Goal: Find specific page/section: Find specific page/section

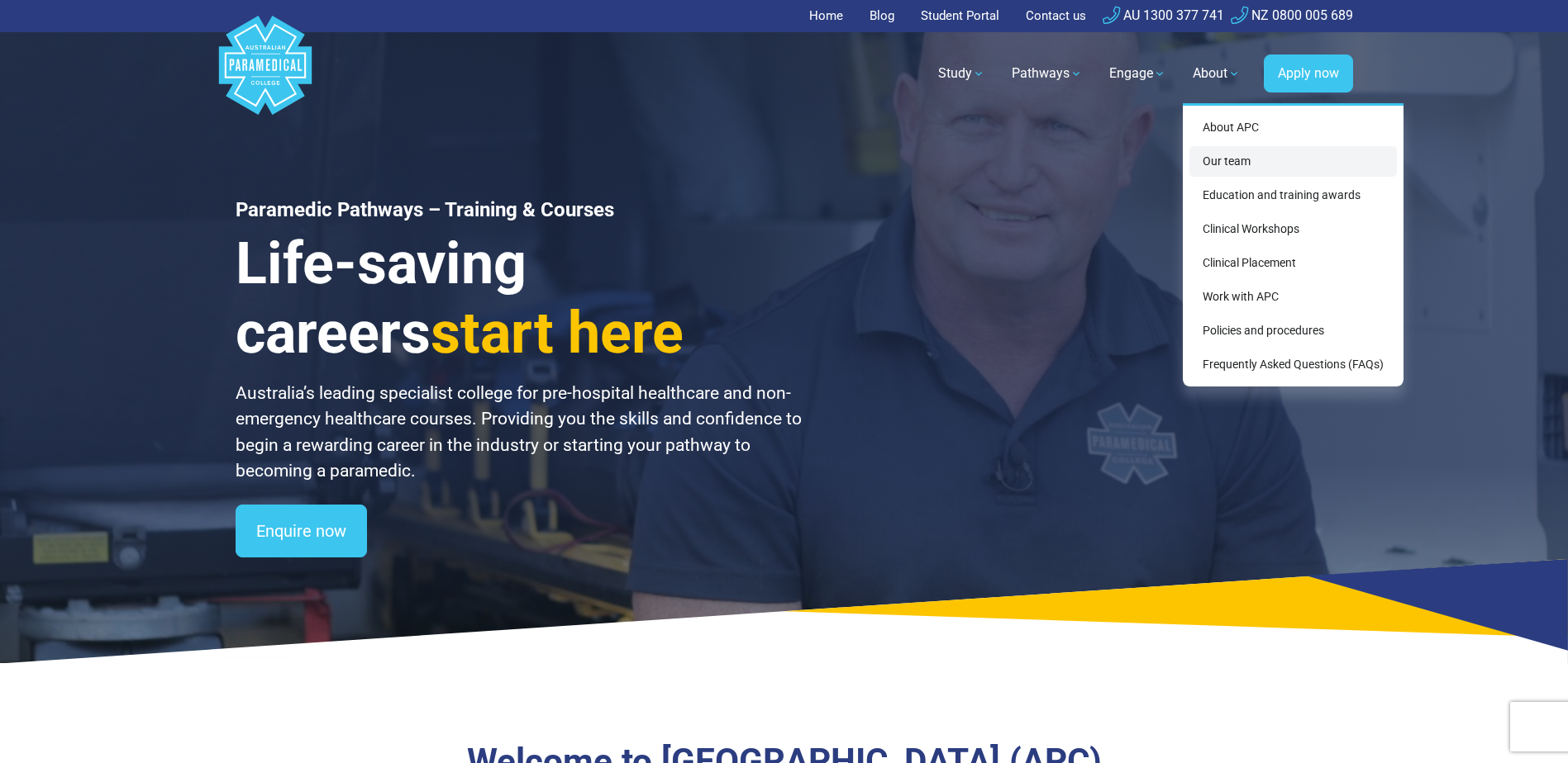
click at [1225, 166] on link "Our team" at bounding box center [1293, 162] width 207 height 31
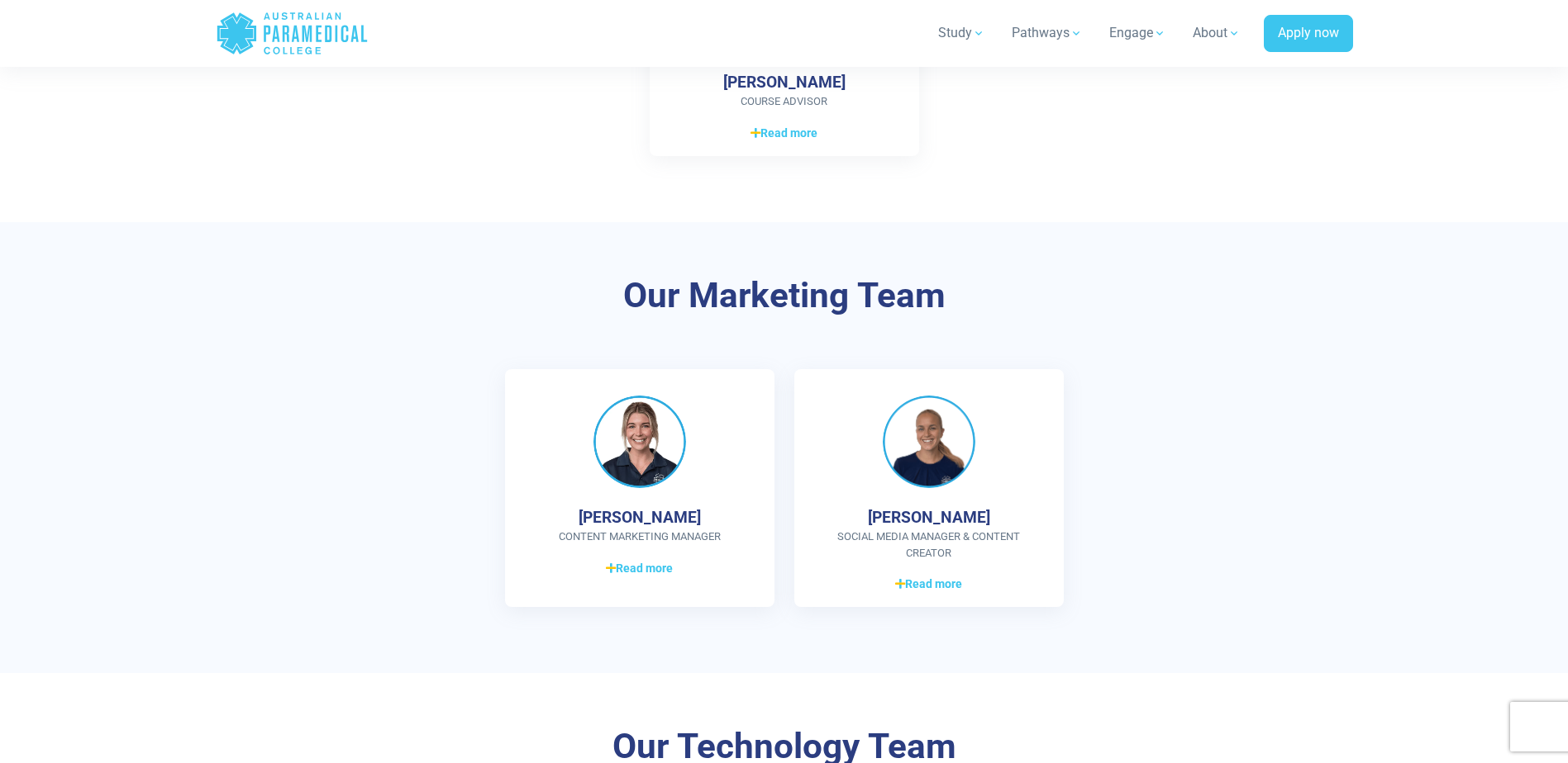
scroll to position [2644, 0]
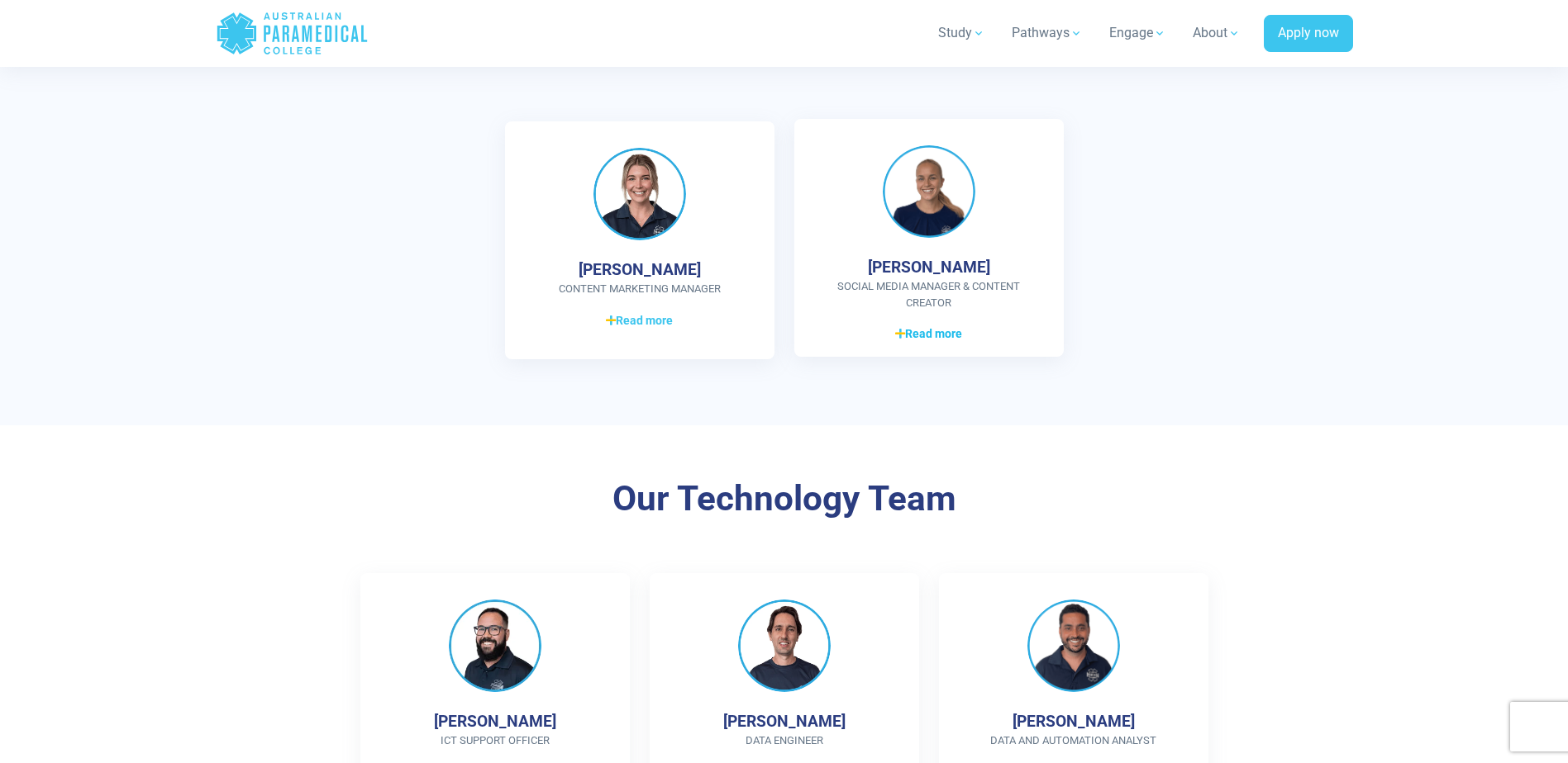
click at [947, 330] on span "Read more" at bounding box center [928, 333] width 67 height 17
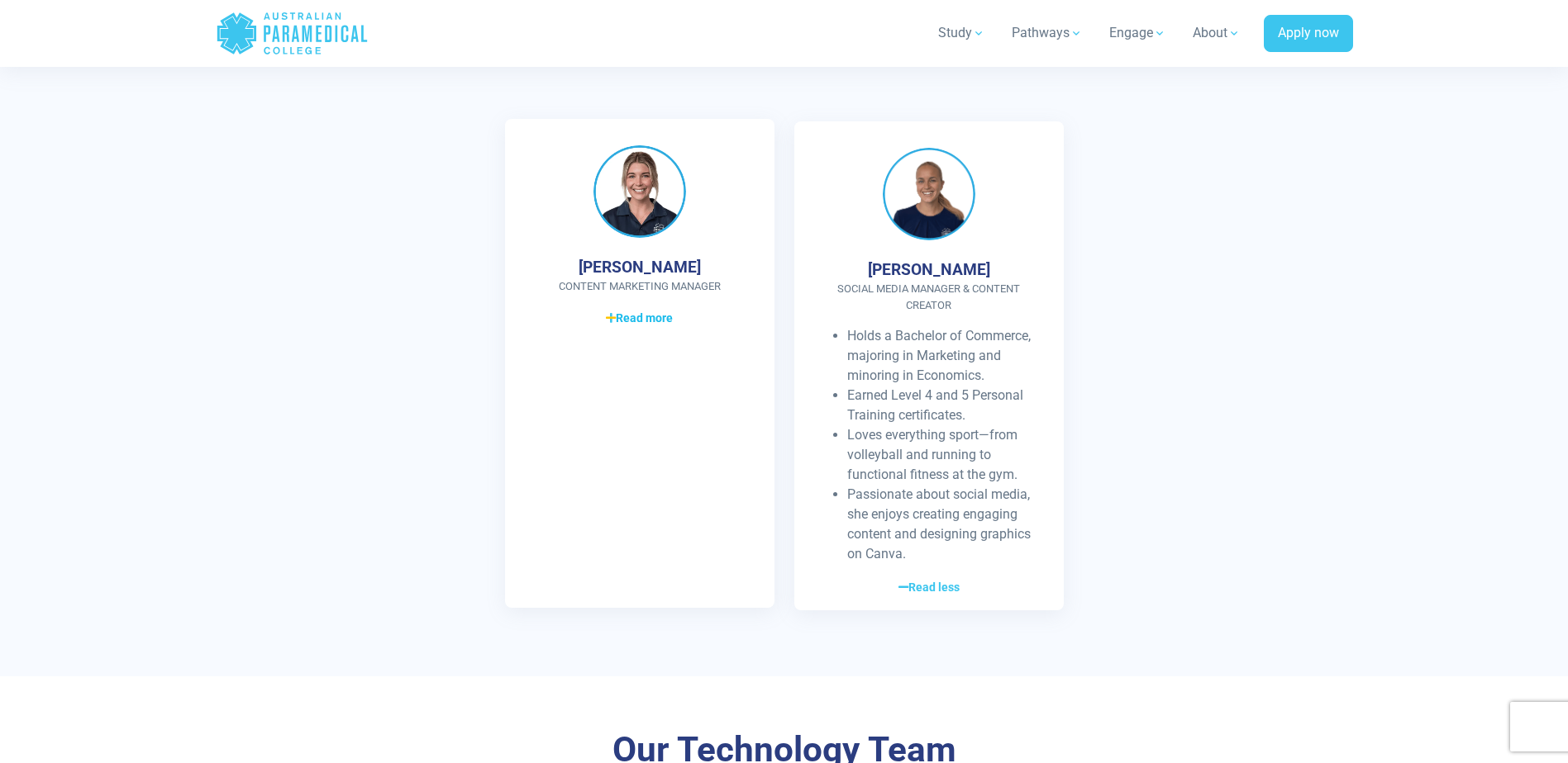
click at [634, 308] on link "Read more Read less" at bounding box center [639, 318] width 216 height 20
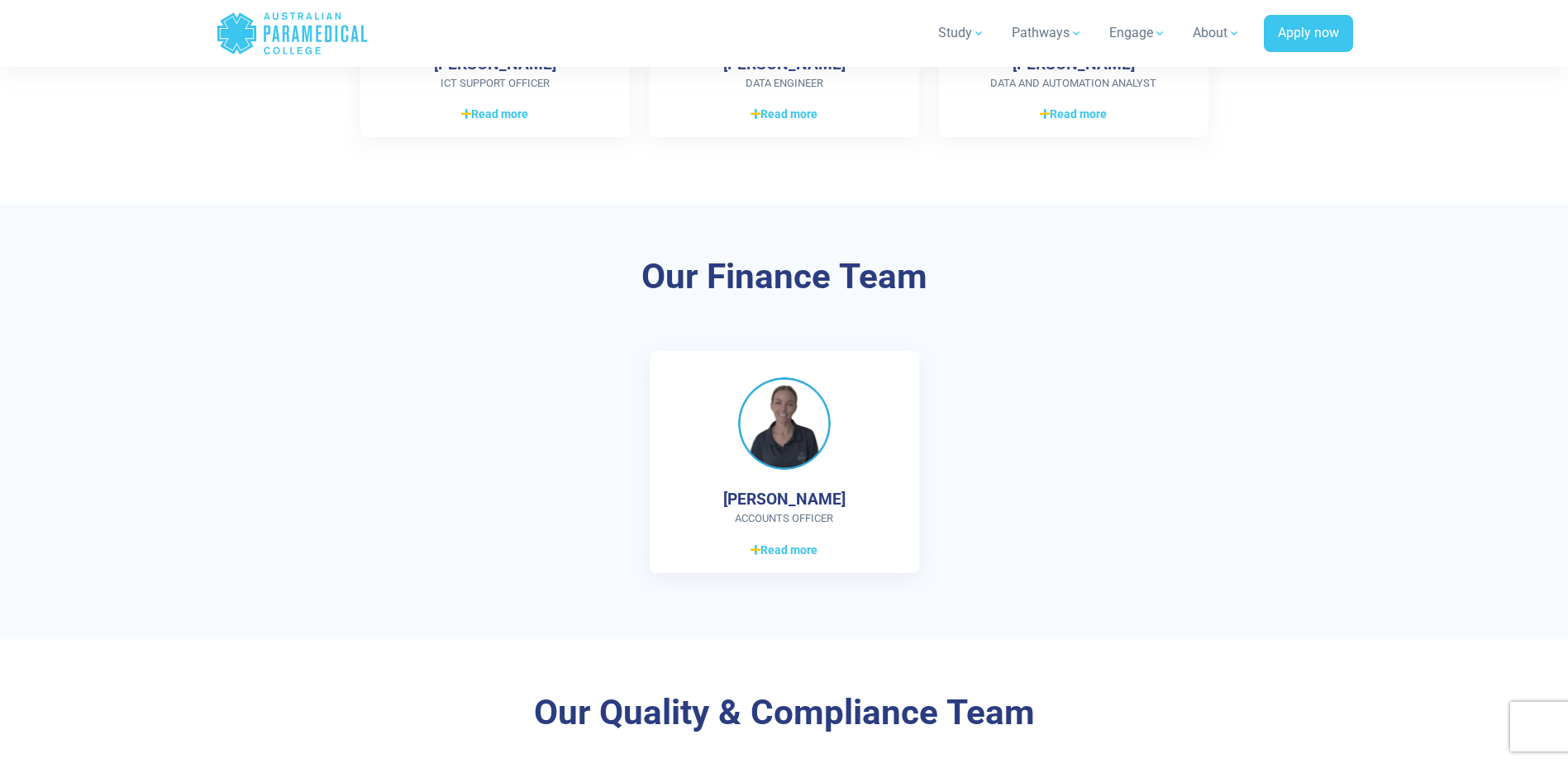
scroll to position [3801, 0]
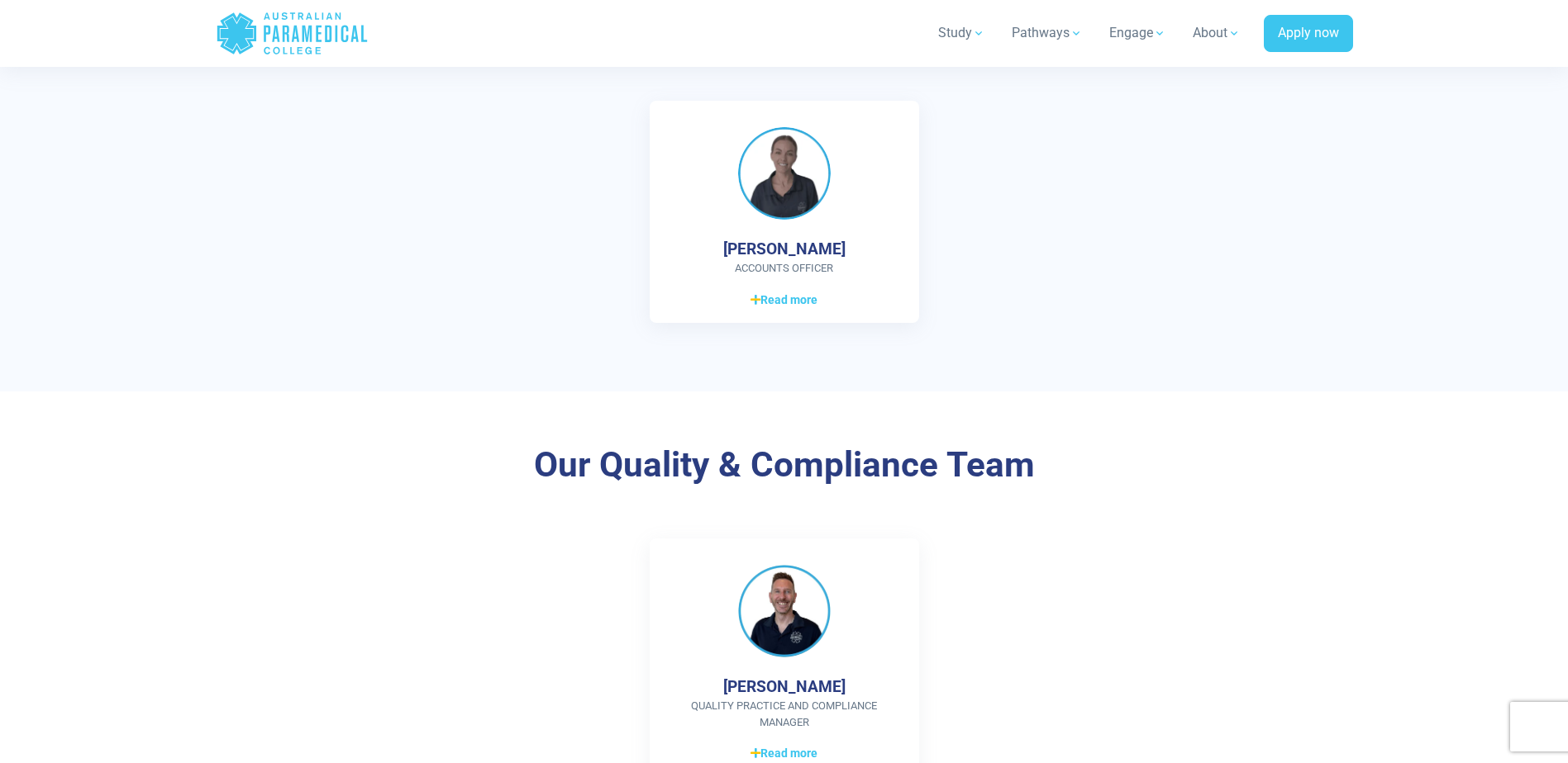
click at [798, 307] on span "Read more" at bounding box center [783, 299] width 67 height 17
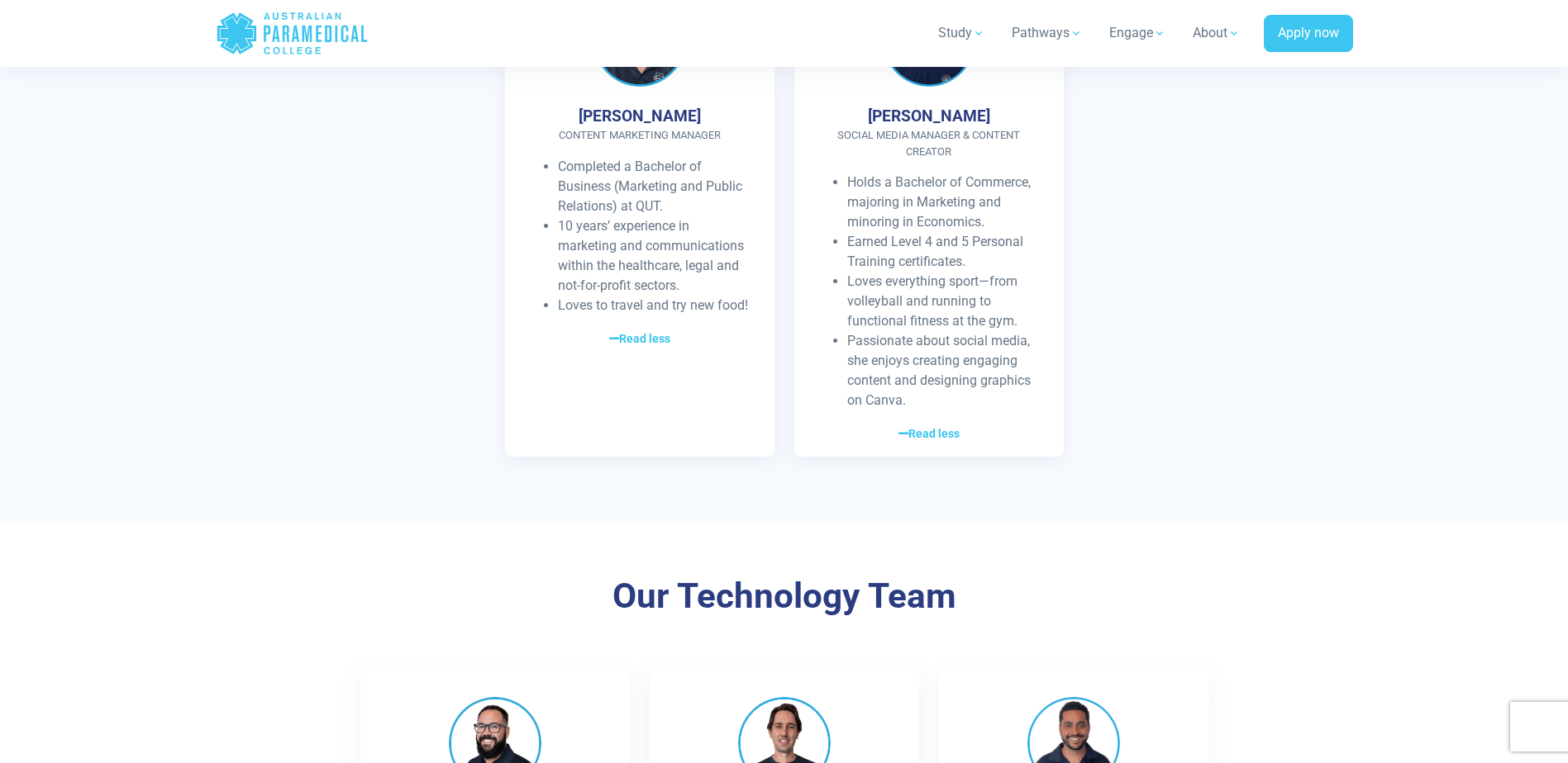
scroll to position [2974, 0]
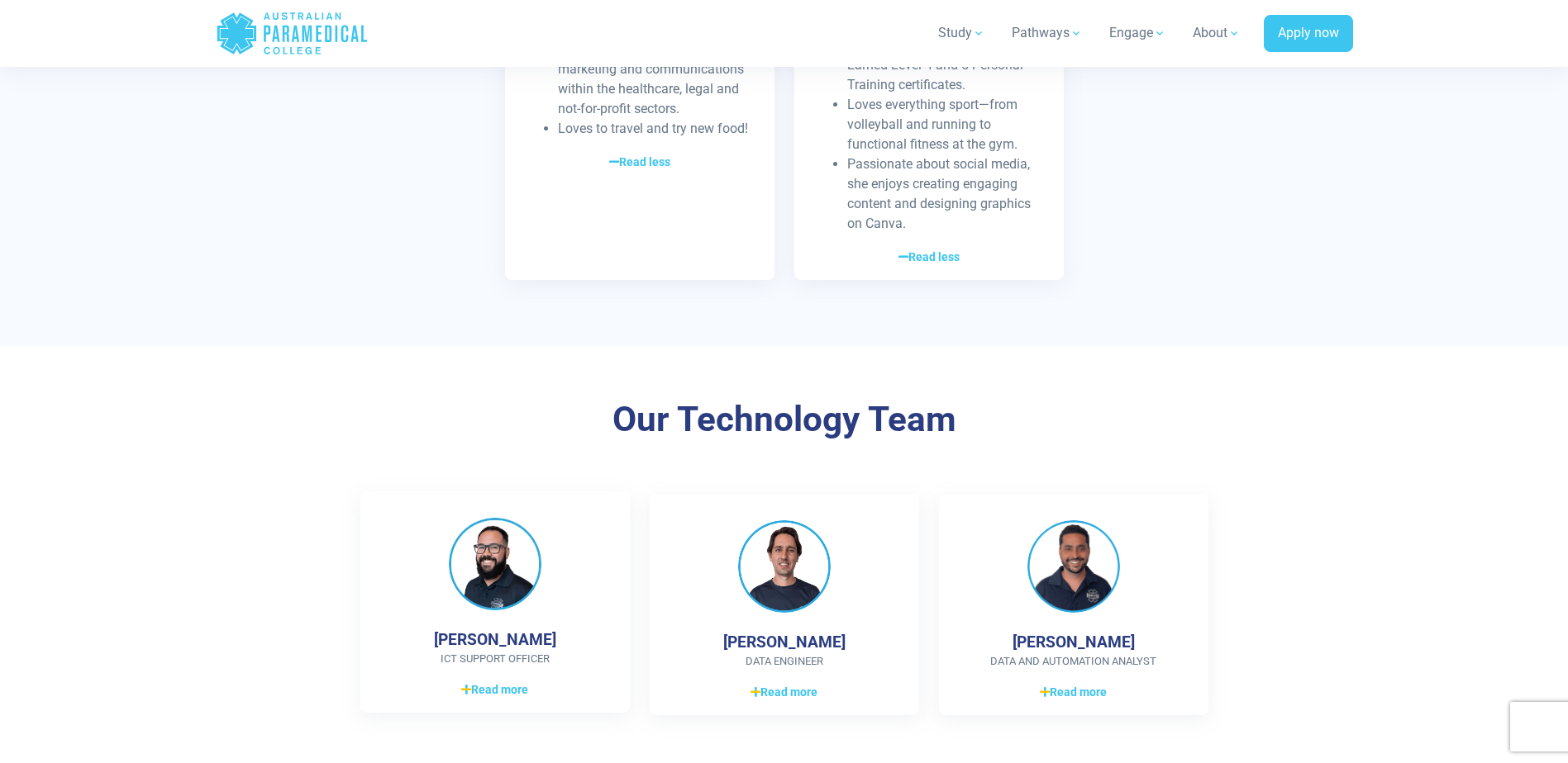
click at [518, 694] on span "Read more" at bounding box center [494, 689] width 67 height 17
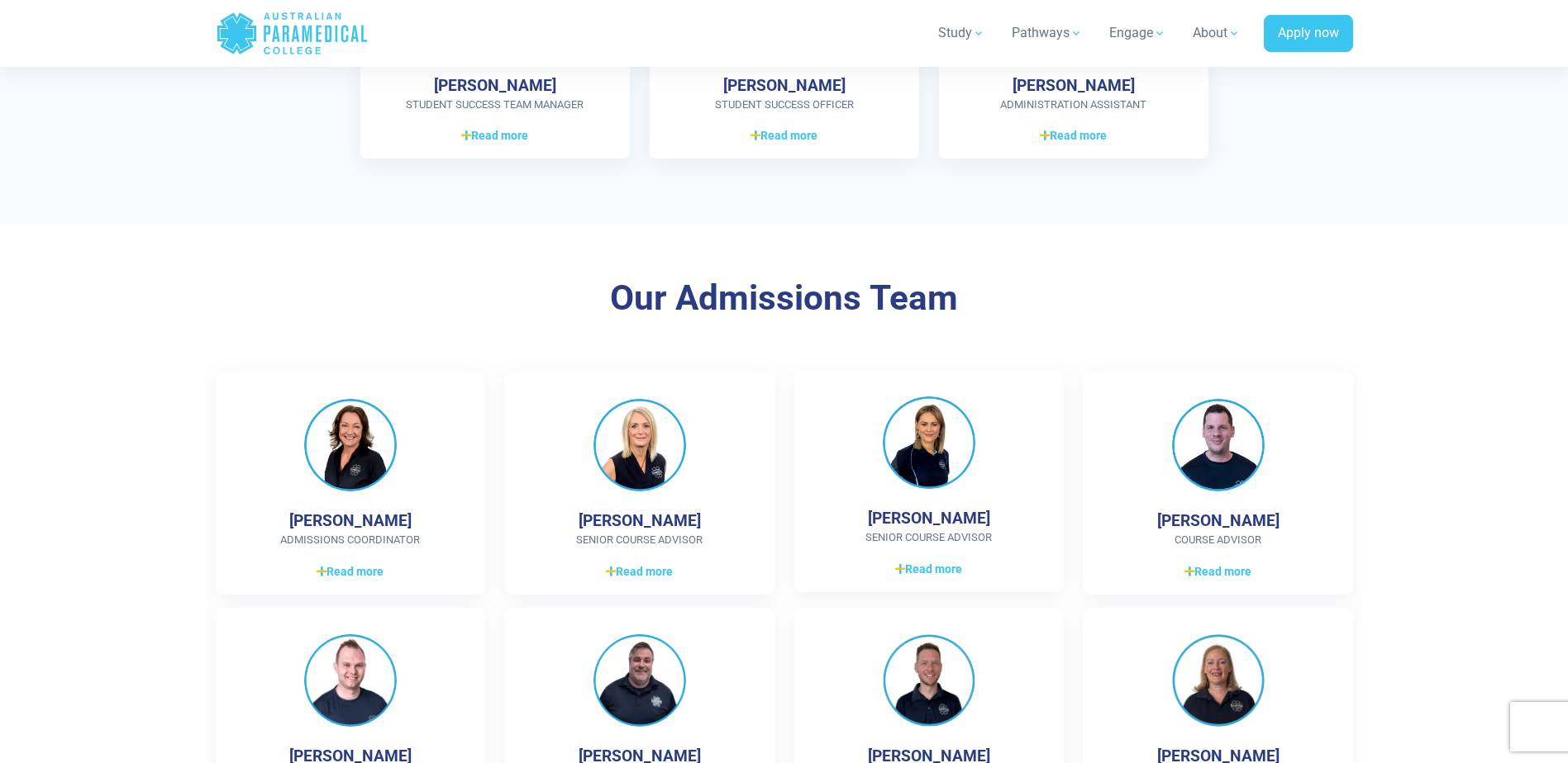
scroll to position [1570, 0]
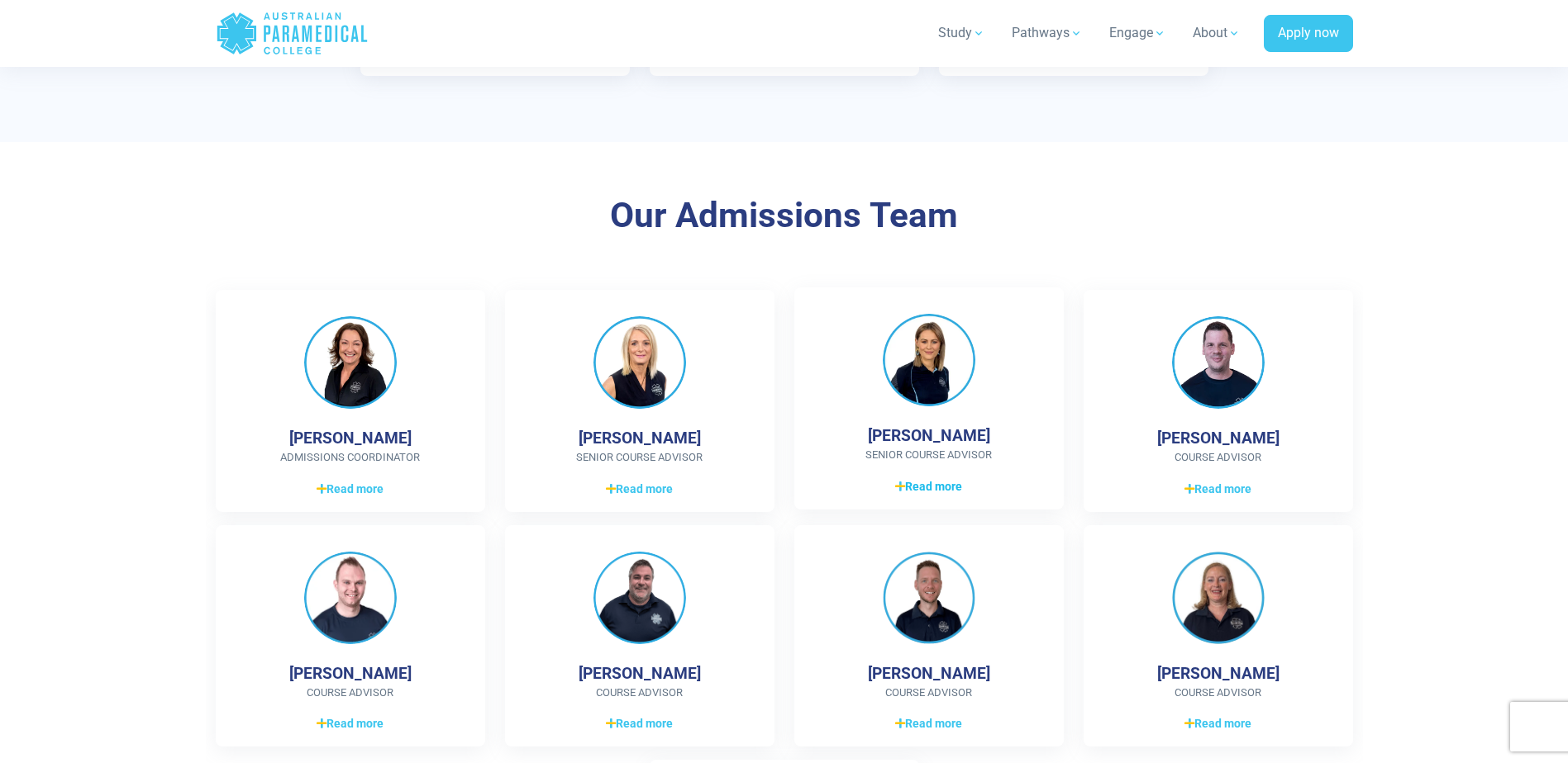
click at [958, 492] on span "Read more" at bounding box center [928, 487] width 67 height 17
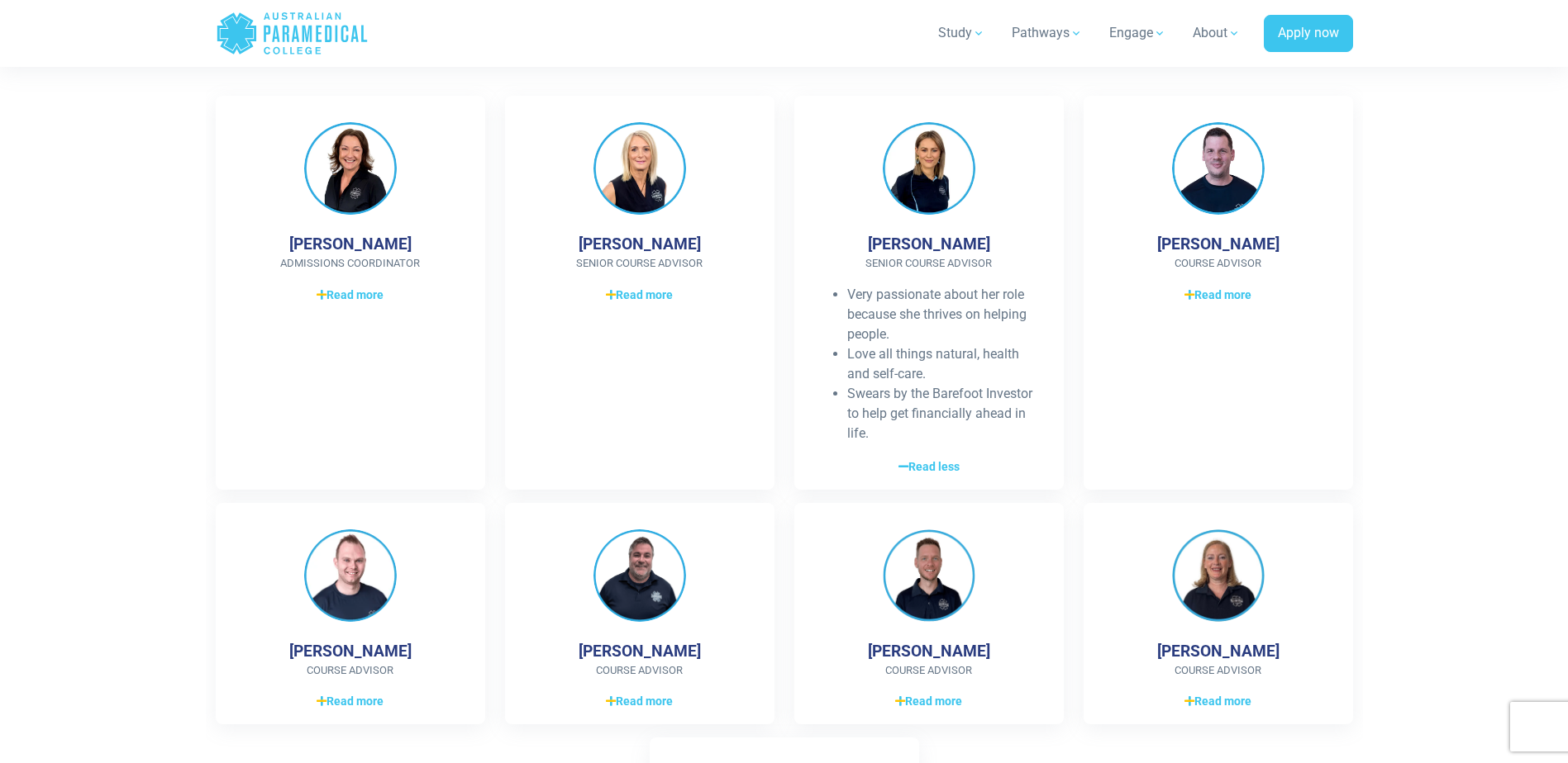
scroll to position [1735, 0]
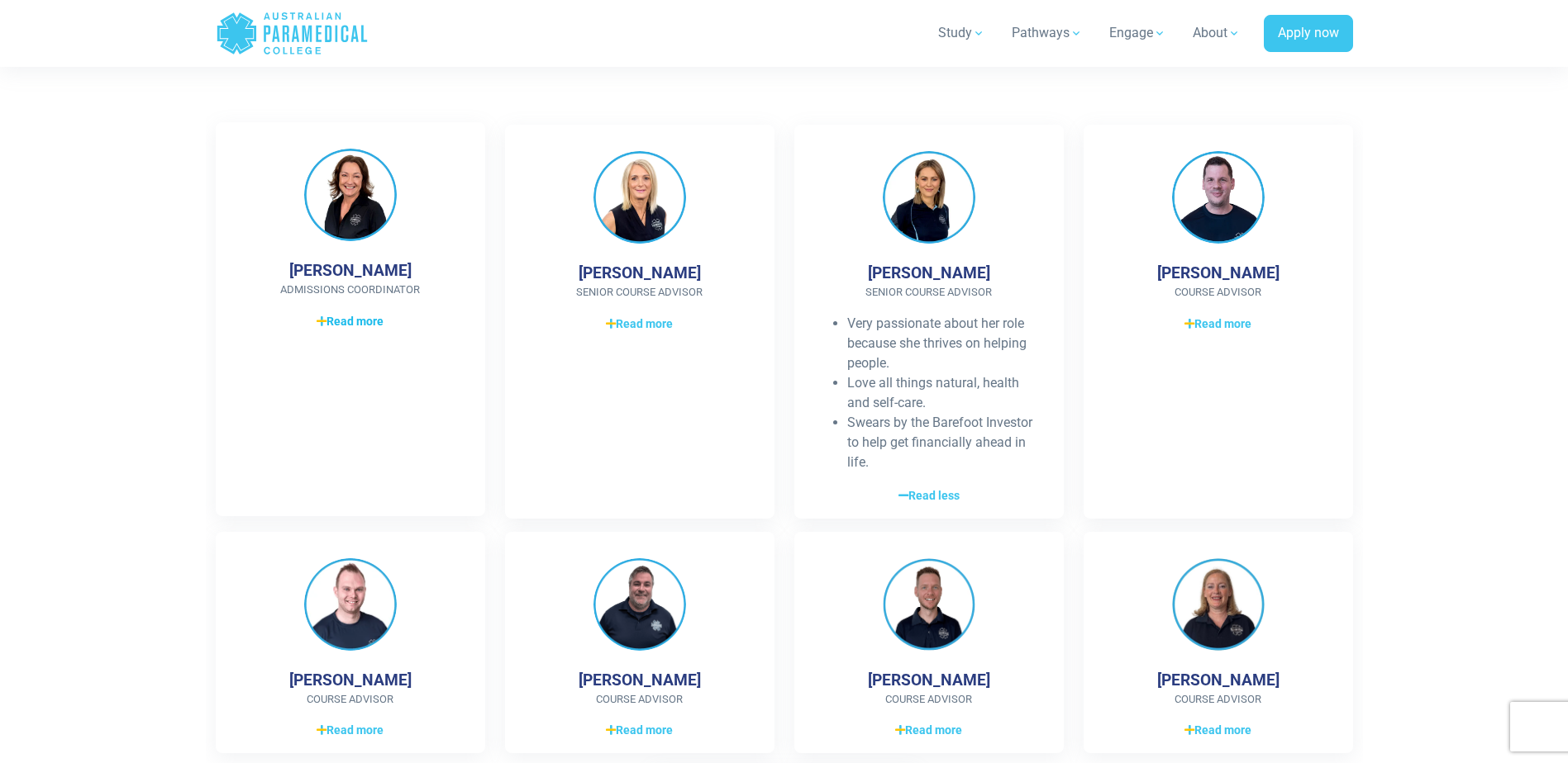
click at [356, 321] on span "Read more" at bounding box center [349, 321] width 67 height 17
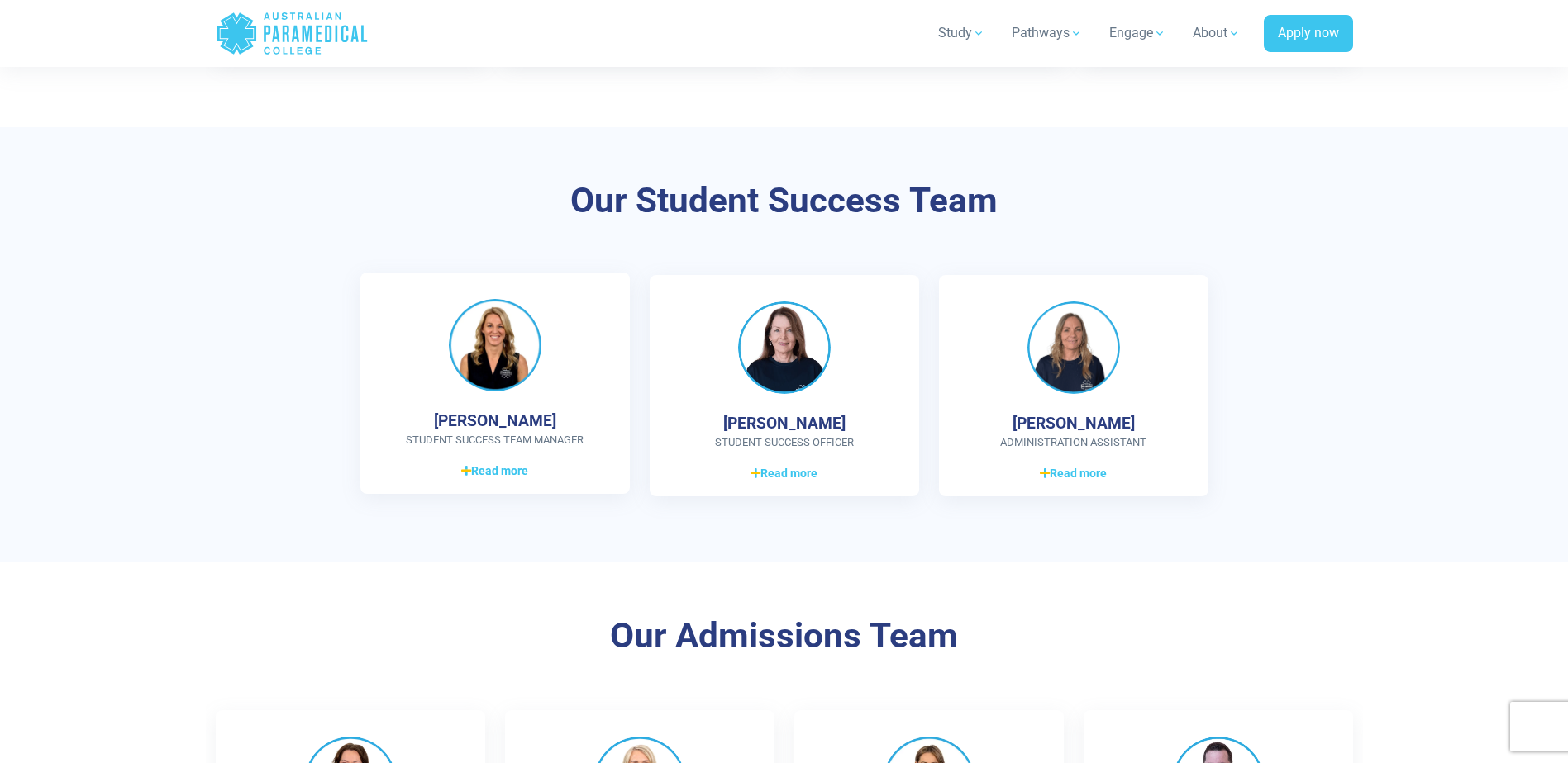
scroll to position [991, 0]
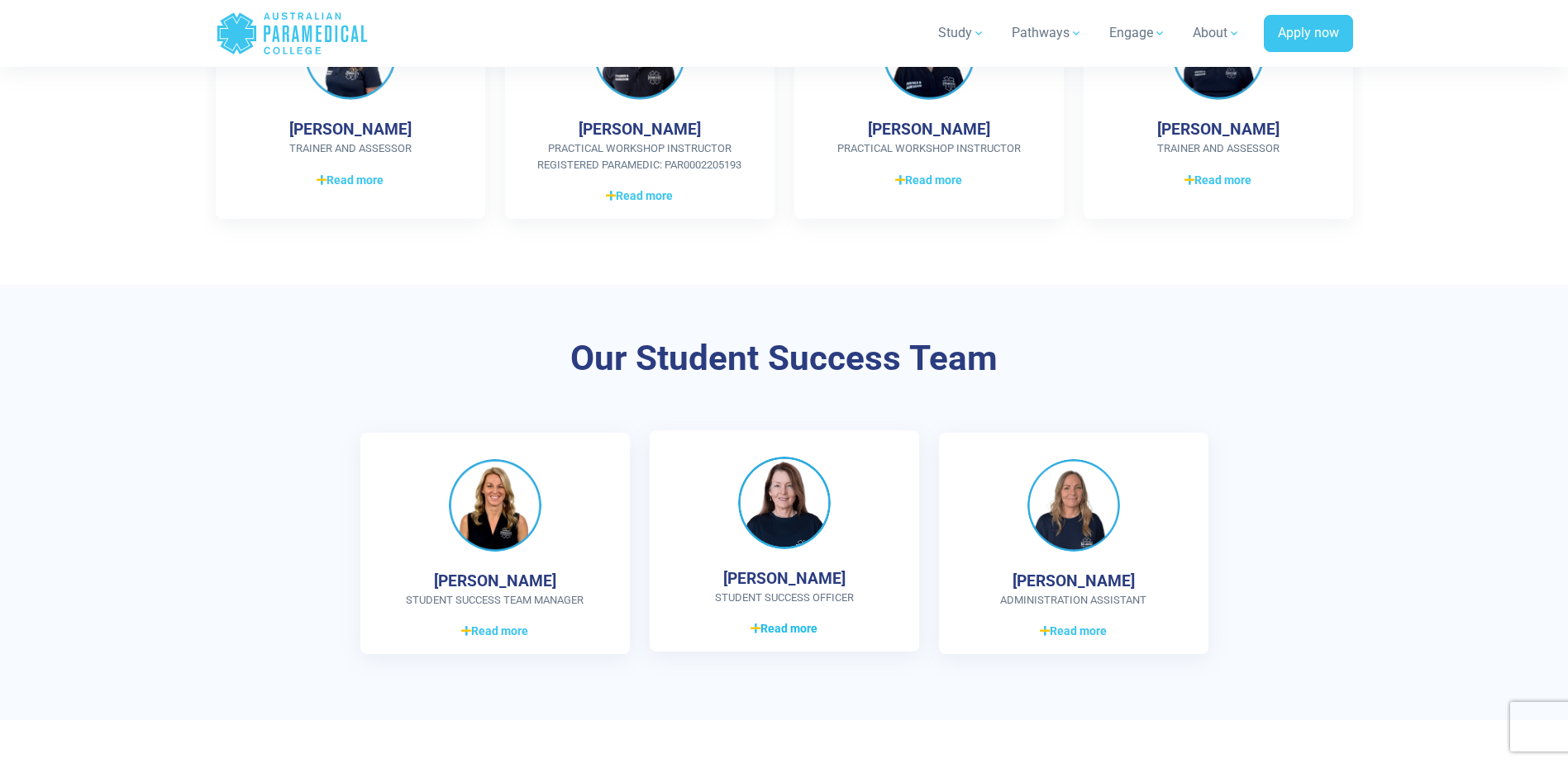
click at [785, 633] on span "Read more" at bounding box center [783, 628] width 67 height 17
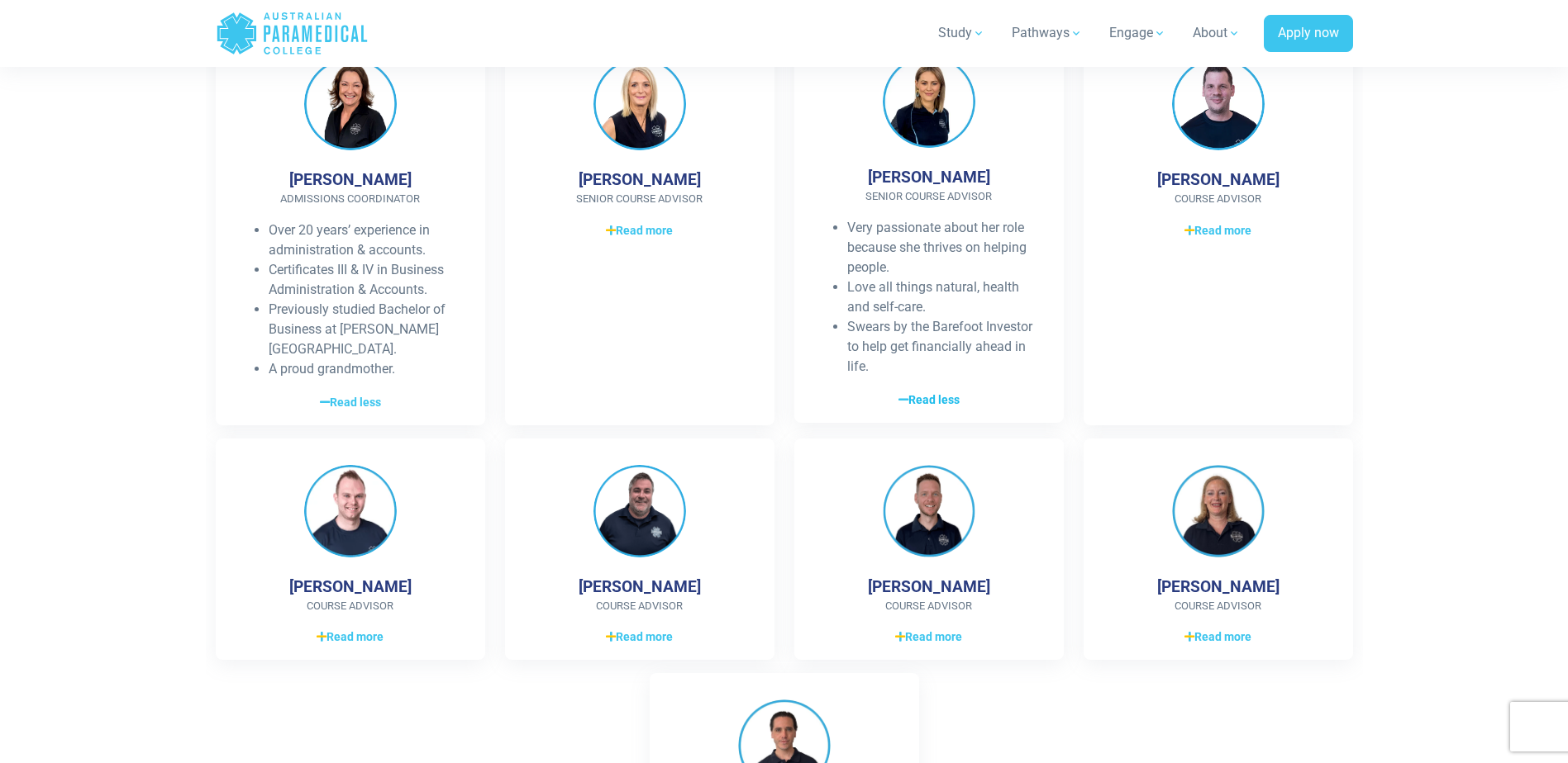
scroll to position [2148, 0]
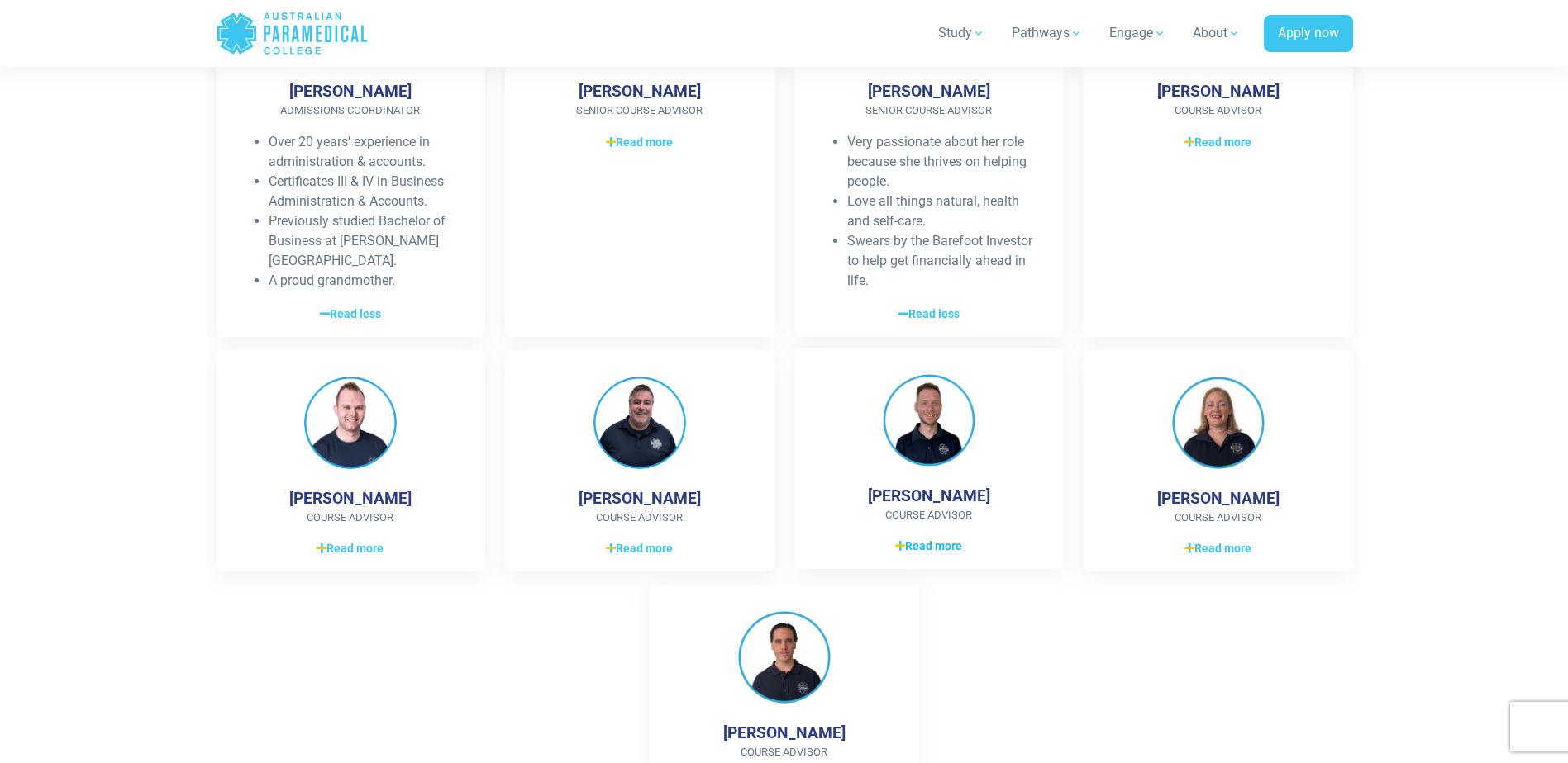
click at [926, 538] on span "Read more" at bounding box center [928, 546] width 67 height 17
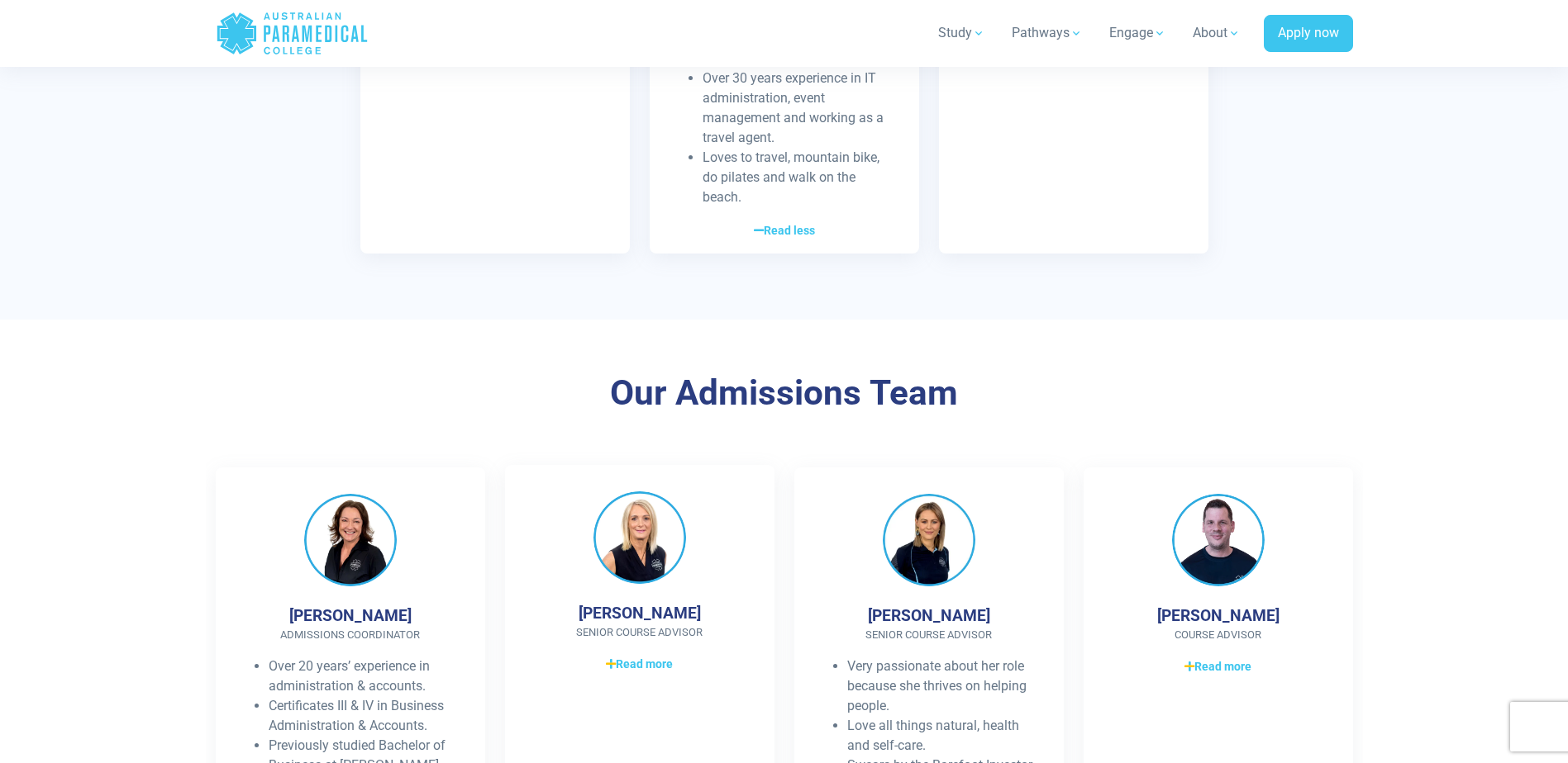
scroll to position [1900, 0]
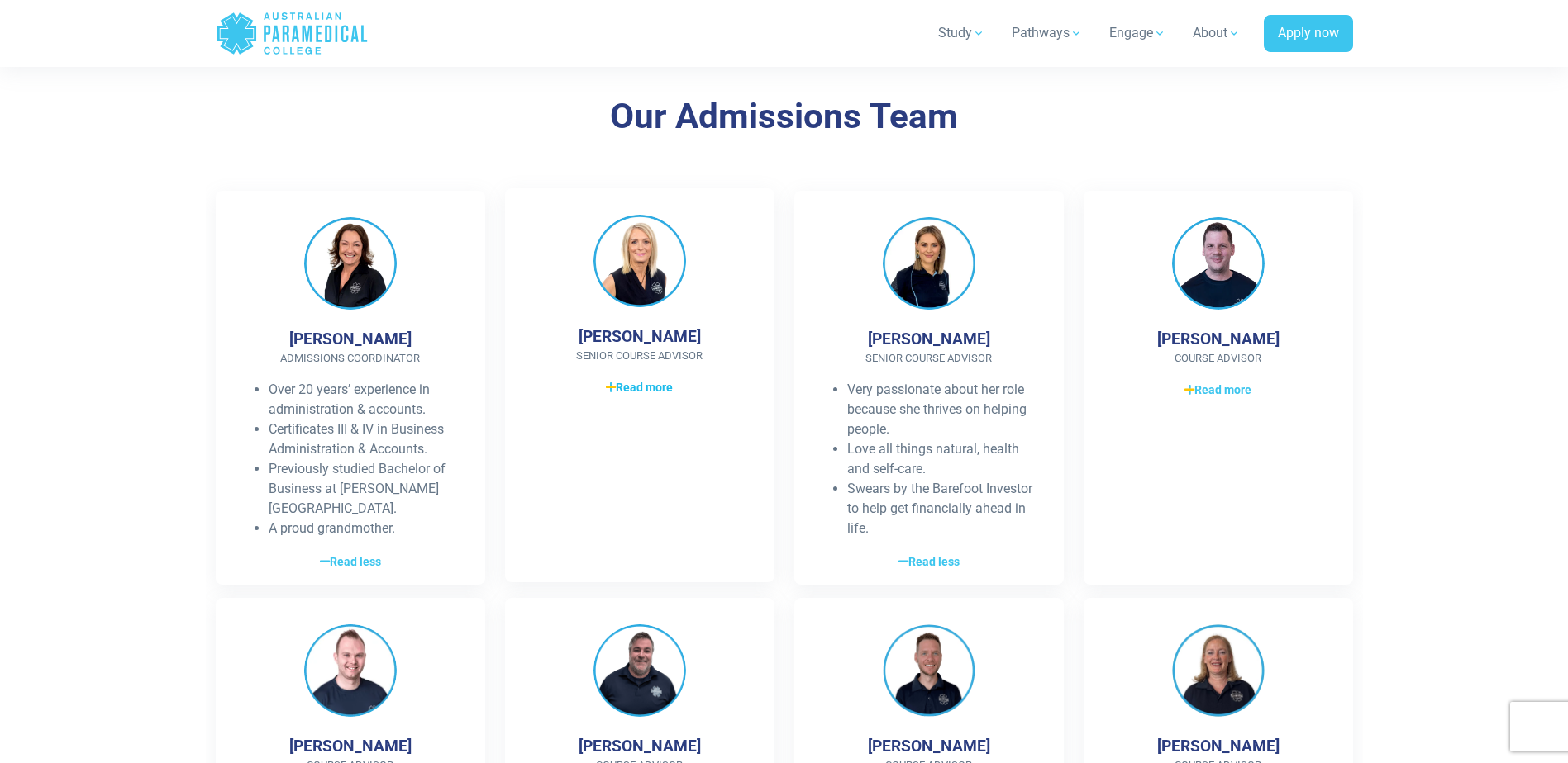
drag, startPoint x: 629, startPoint y: 366, endPoint x: 599, endPoint y: 418, distance: 60.0
click at [629, 379] on span "Read more" at bounding box center [638, 387] width 67 height 17
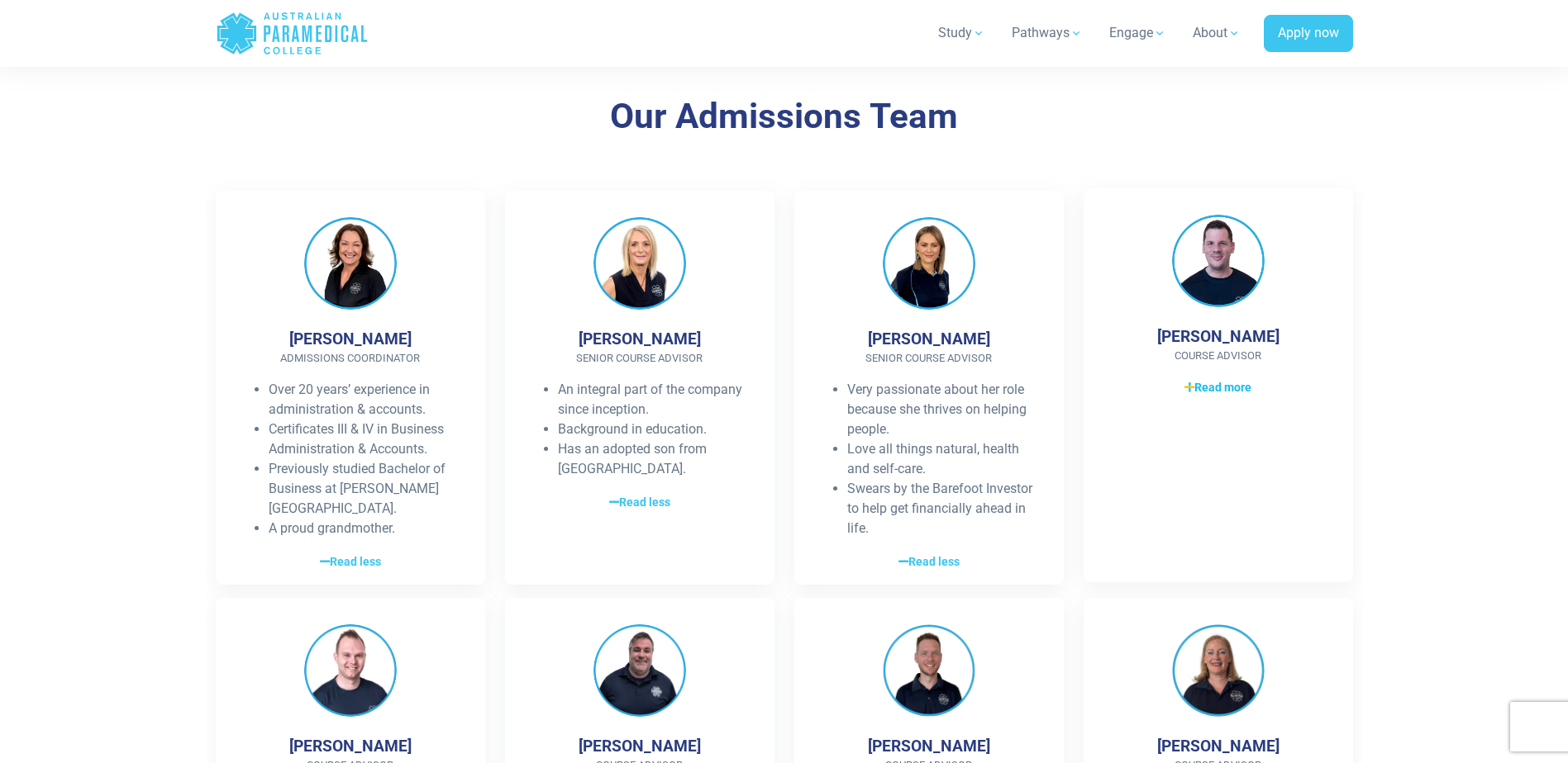
click at [1190, 382] on icon at bounding box center [1189, 388] width 10 height 12
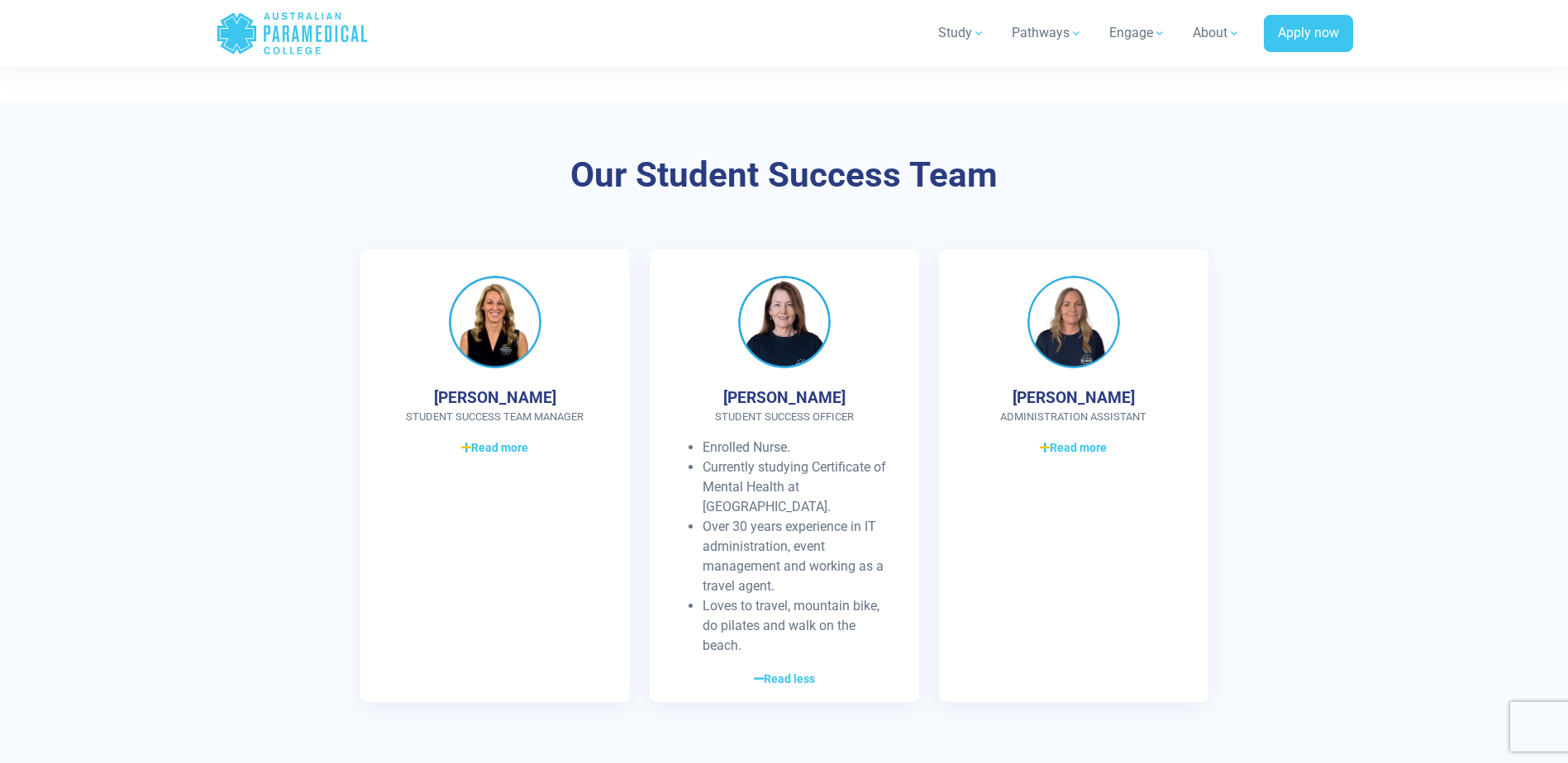
scroll to position [1157, 0]
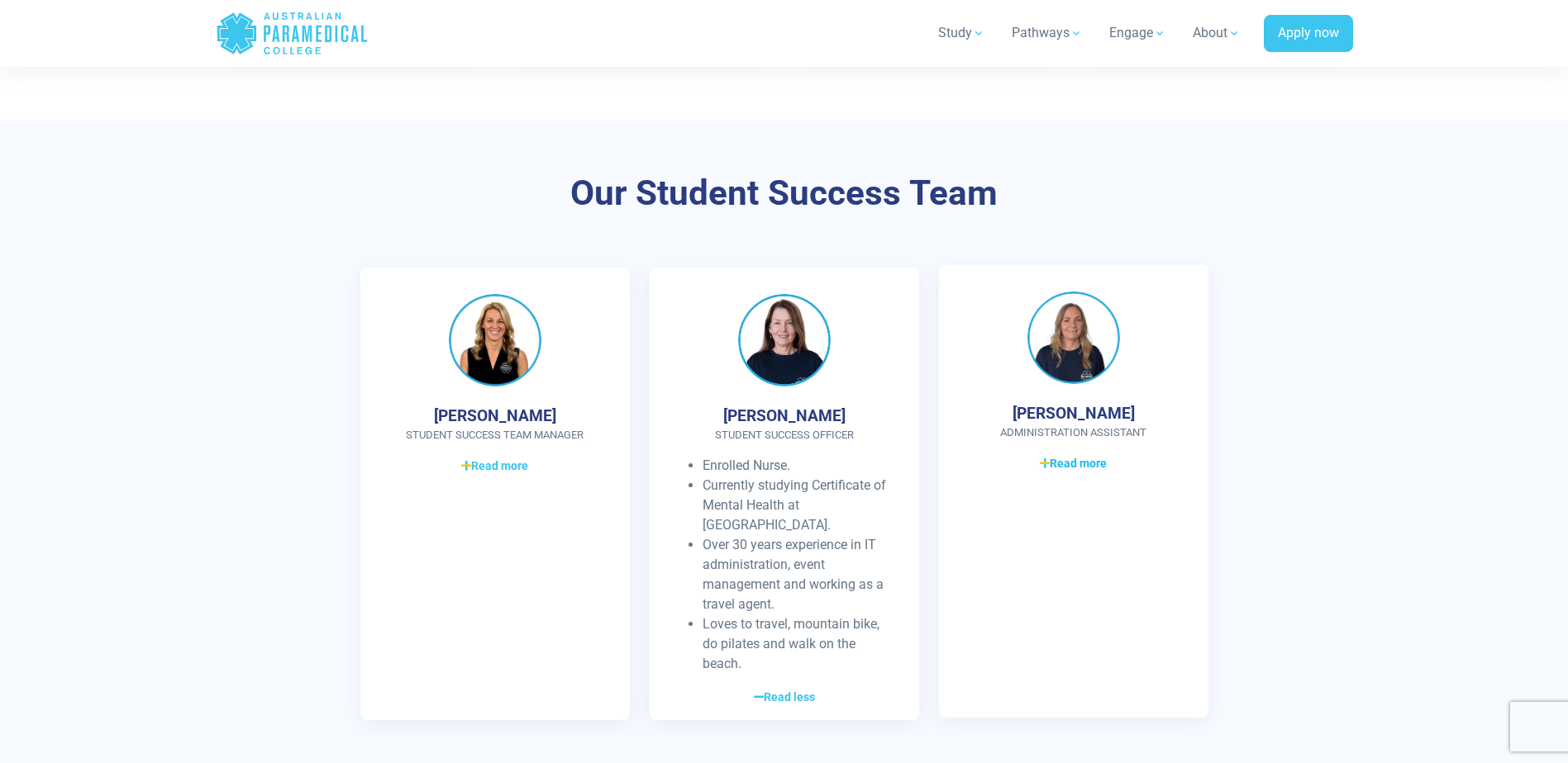
click at [1047, 463] on icon at bounding box center [1044, 464] width 10 height 12
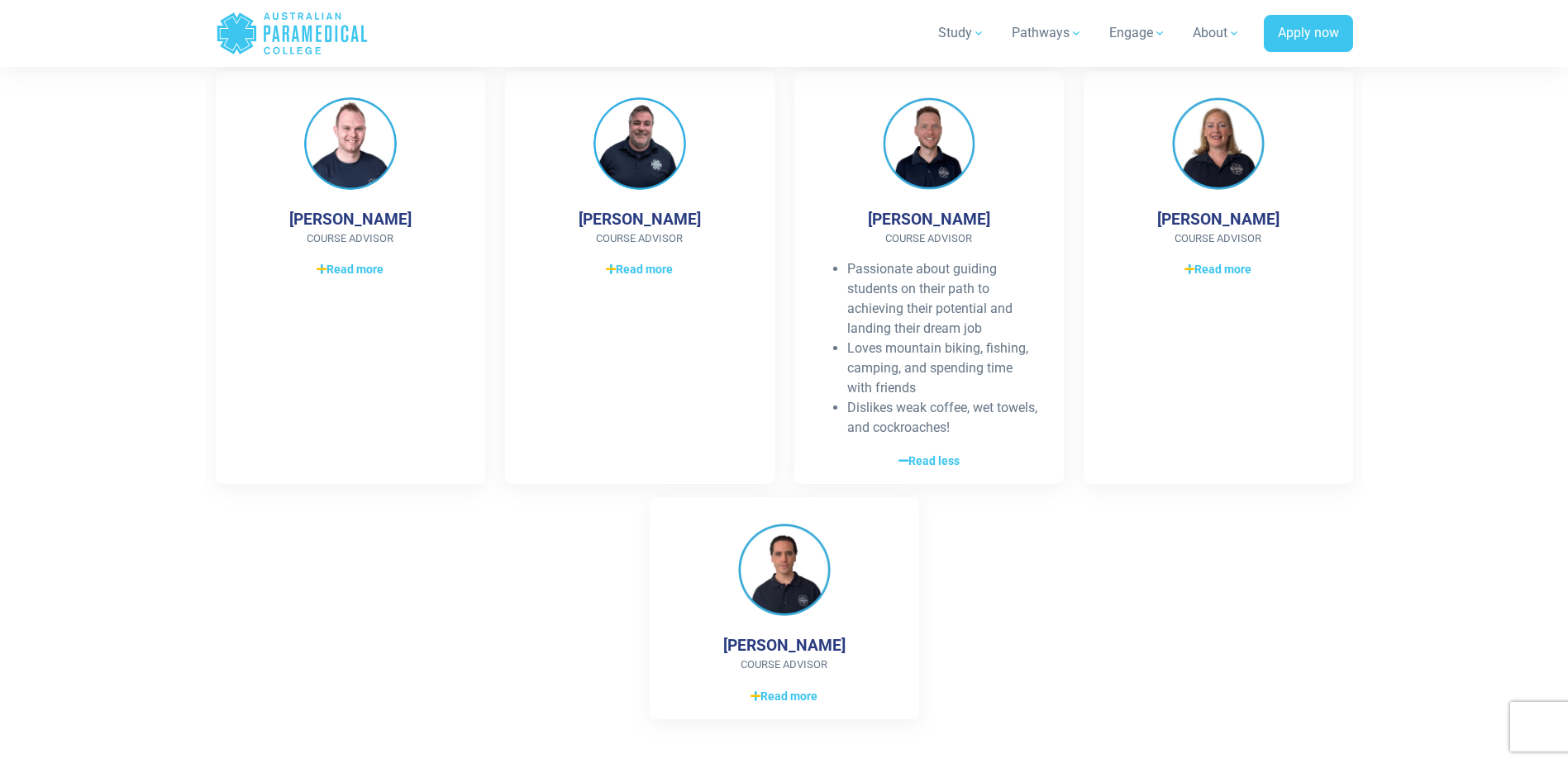
scroll to position [2644, 0]
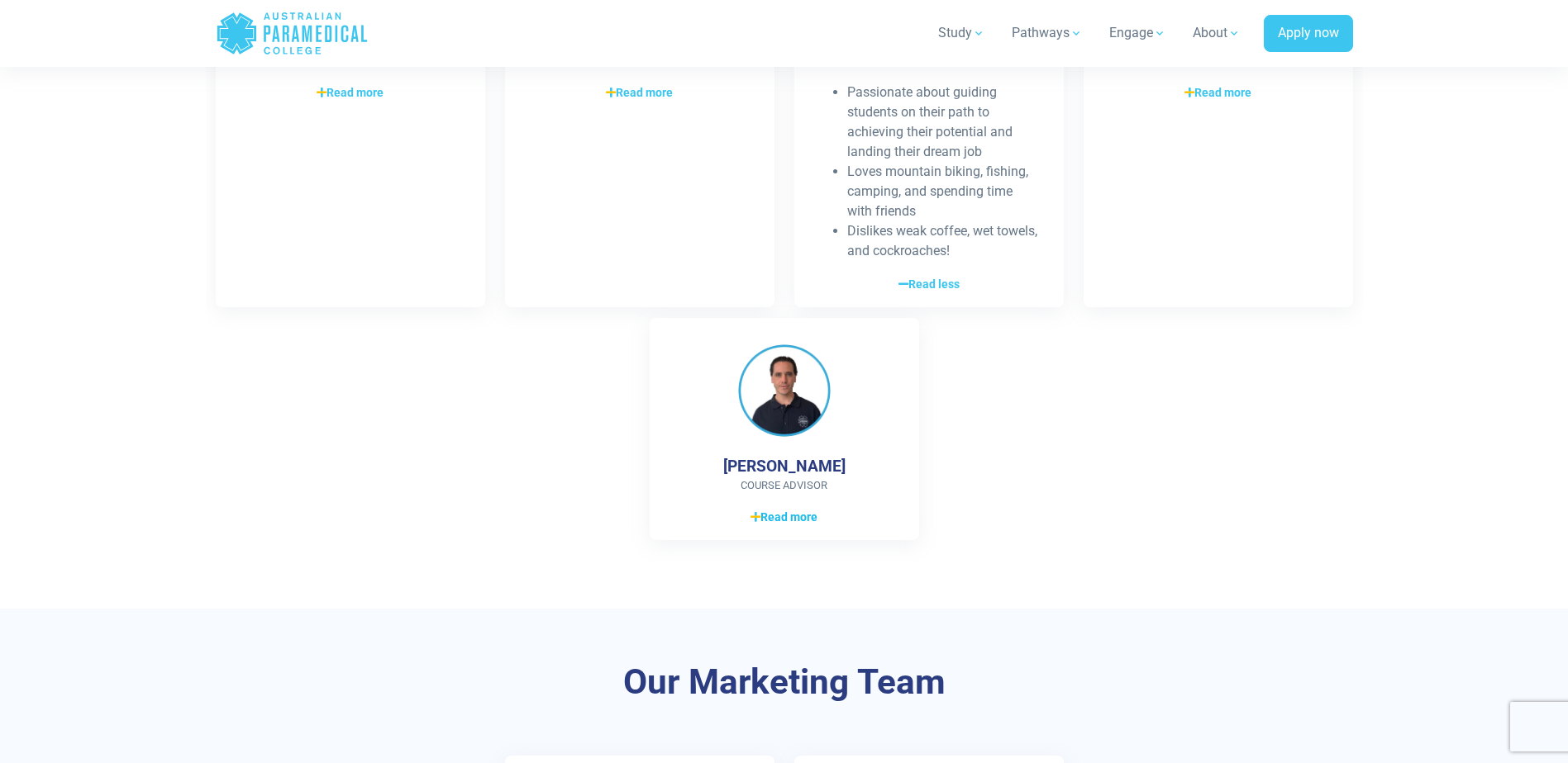
click at [786, 509] on span "Read more" at bounding box center [783, 517] width 67 height 17
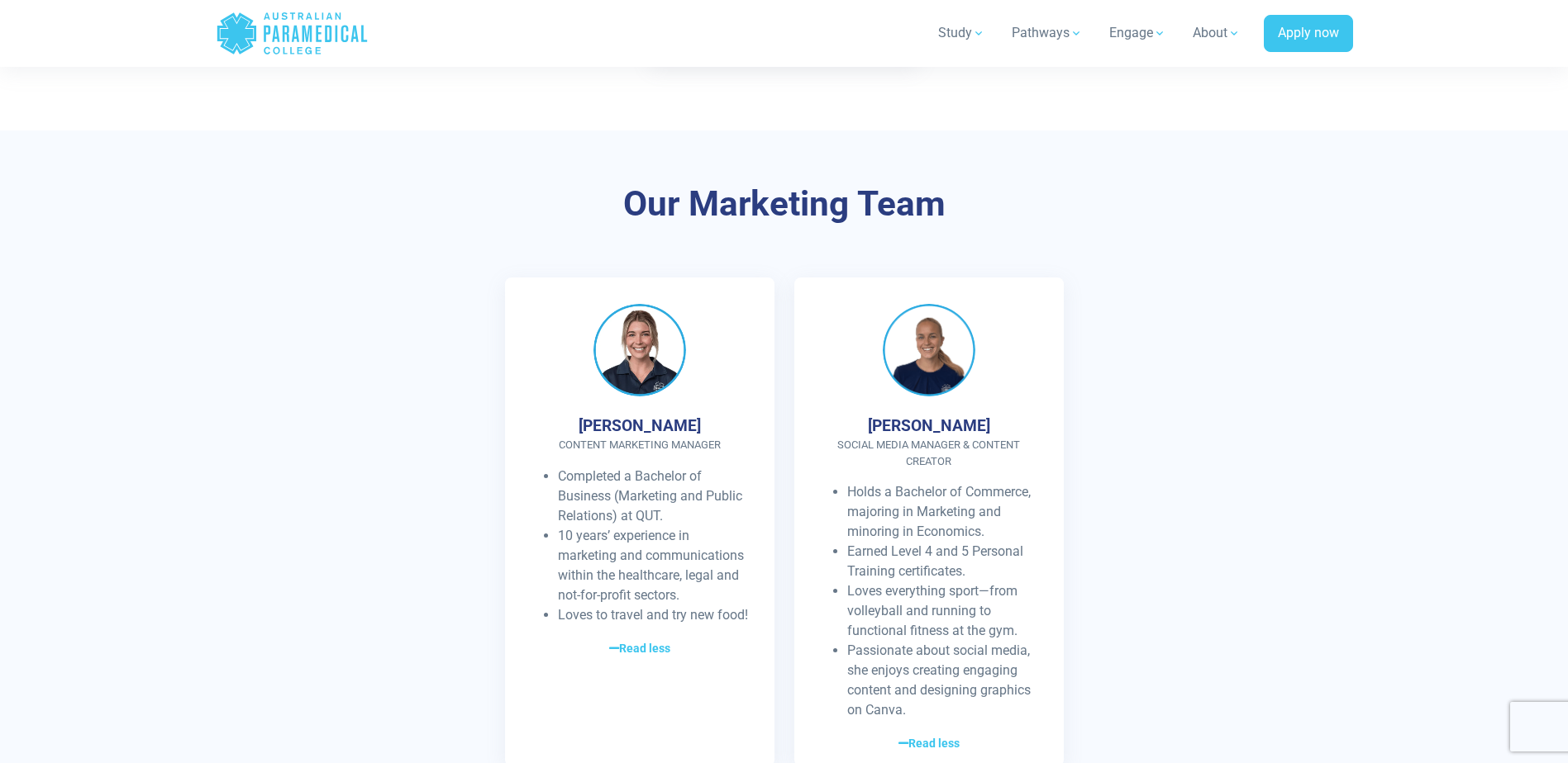
scroll to position [3470, 0]
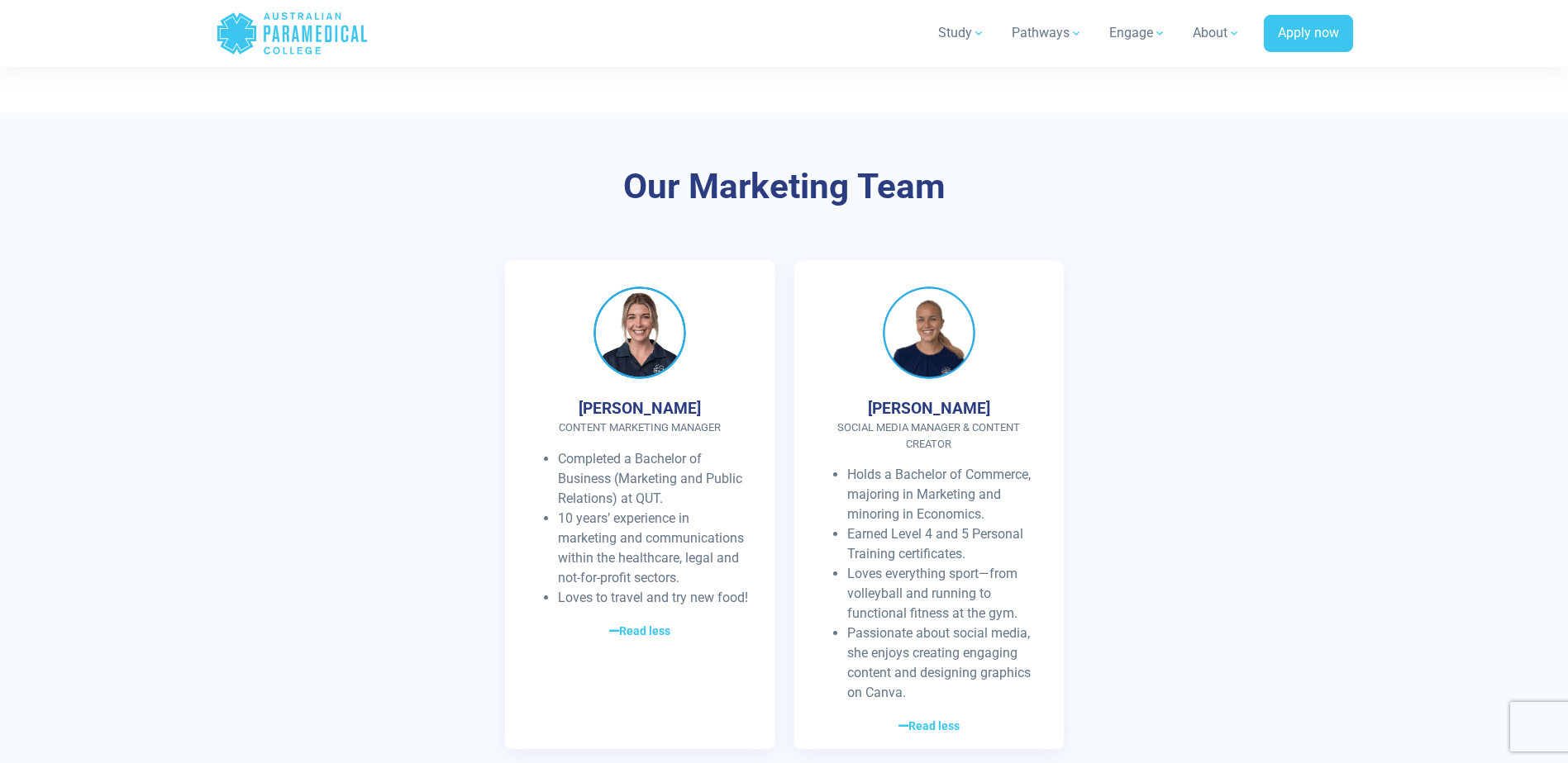
click at [303, 46] on icon ".logo-horizontal-c1{fill:#3CC5EE;} .logo-horizontal-c3{fill:#3CC5EE;} .logo-hor…" at bounding box center [291, 34] width 153 height 54
